Goal: Task Accomplishment & Management: Manage account settings

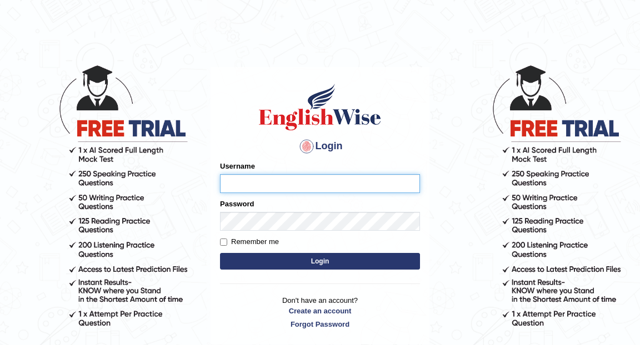
type input "Eunice7589"
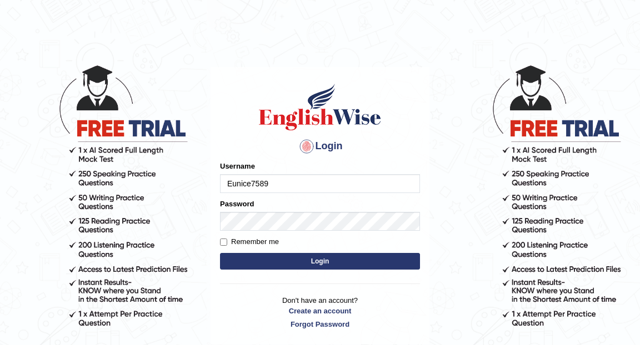
click at [277, 254] on button "Login" at bounding box center [320, 261] width 200 height 17
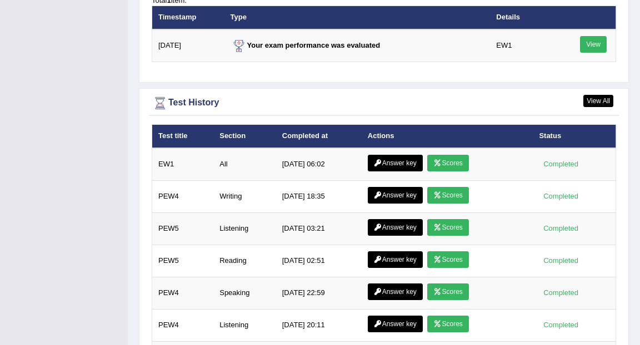
scroll to position [1495, 0]
